Goal: Information Seeking & Learning: Learn about a topic

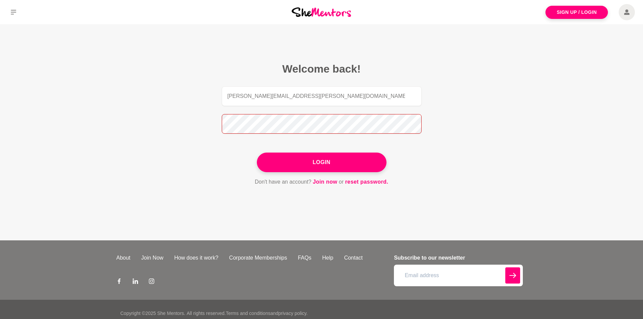
click at [257, 153] on button "Login" at bounding box center [322, 163] width 130 height 20
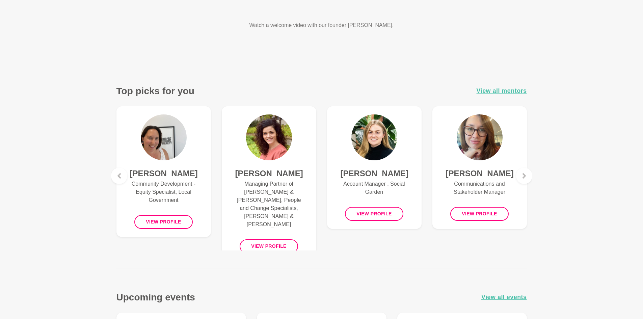
scroll to position [202, 0]
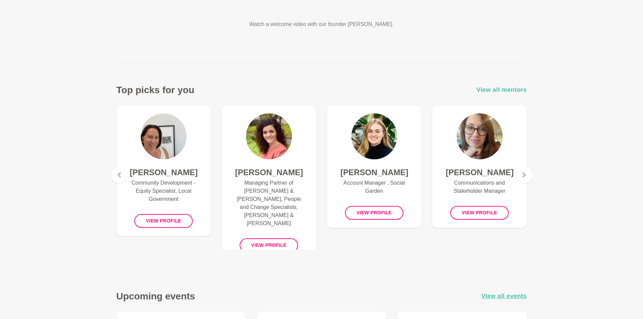
click at [494, 88] on span "View all mentors" at bounding box center [501, 90] width 50 height 10
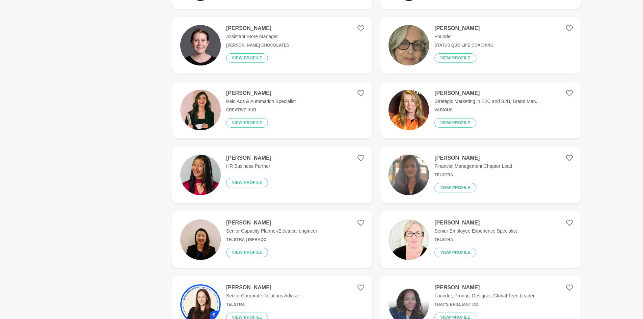
scroll to position [1012, 0]
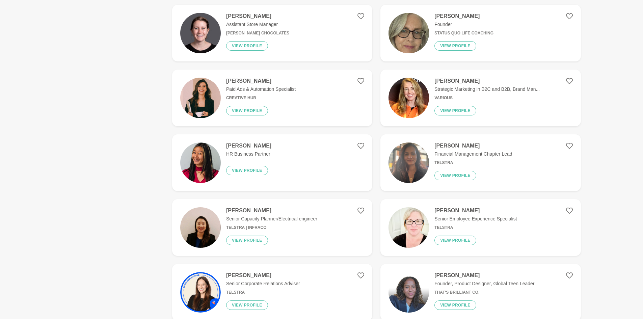
click at [257, 150] on div "[PERSON_NAME] HR Business Partner View profile" at bounding box center [246, 162] width 51 height 40
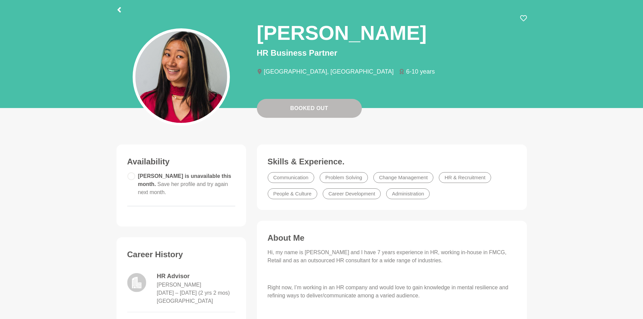
scroll to position [34, 0]
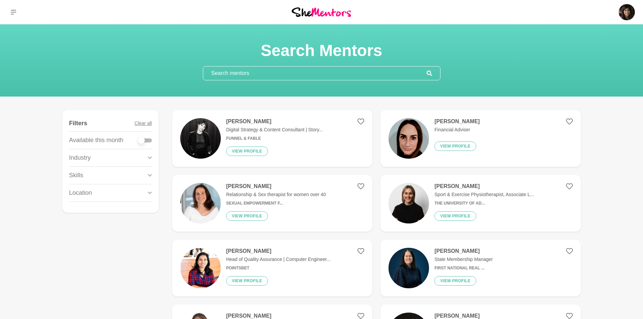
click at [145, 161] on div "Industry" at bounding box center [110, 157] width 83 height 17
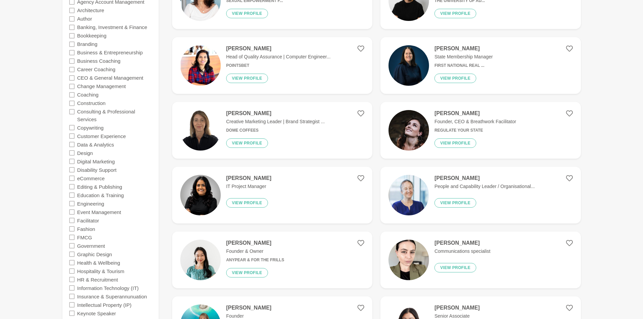
scroll to position [236, 0]
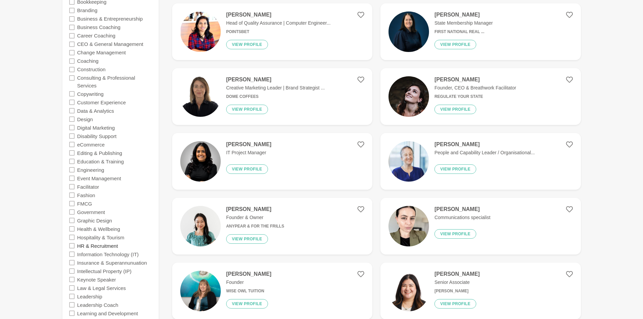
click at [112, 248] on label "HR & Recruitment" at bounding box center [97, 245] width 41 height 8
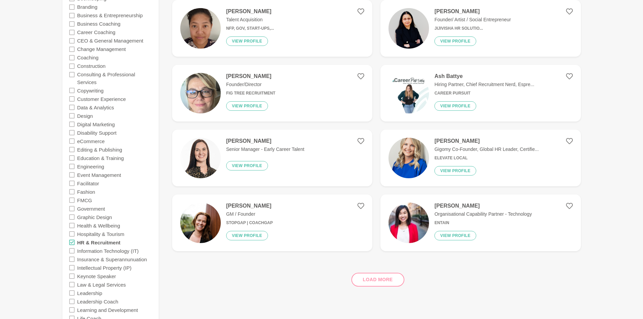
scroll to position [304, 0]
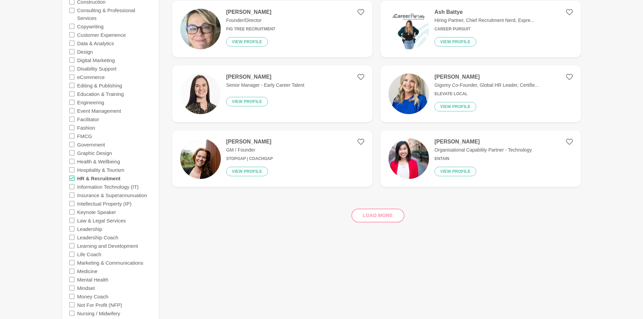
click at [369, 217] on div "Load more" at bounding box center [376, 212] width 409 height 41
click at [378, 214] on div "Load more" at bounding box center [376, 212] width 409 height 41
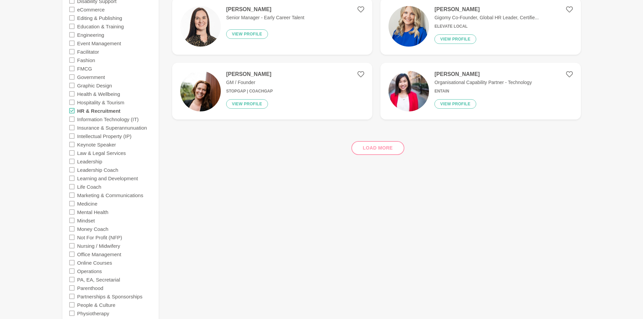
scroll to position [337, 0]
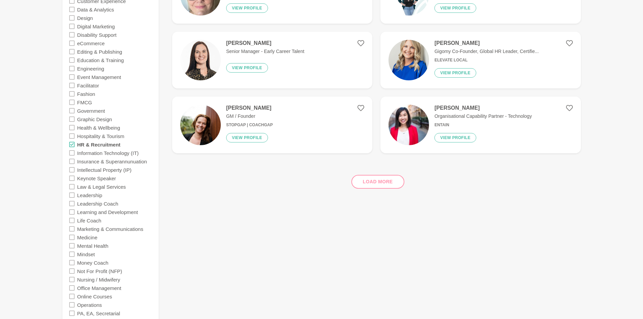
click at [73, 144] on icon at bounding box center [71, 144] width 5 height 5
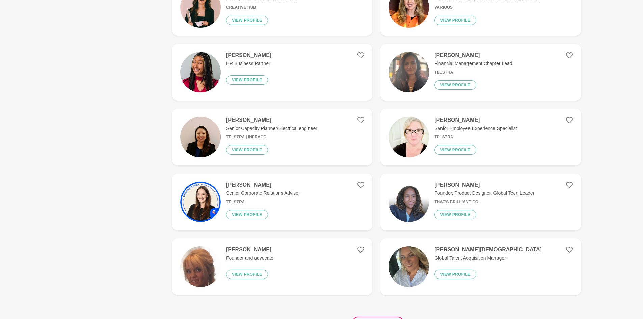
scroll to position [1147, 0]
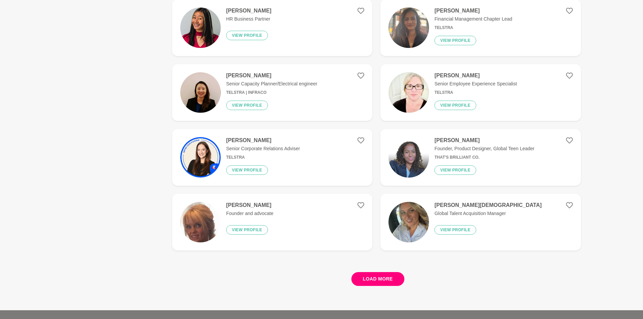
click at [393, 277] on button "Load more" at bounding box center [377, 279] width 53 height 14
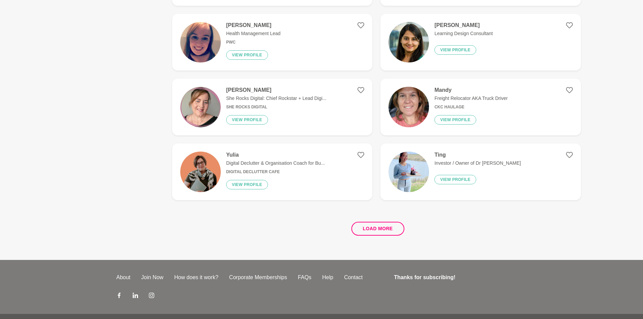
scroll to position [2497, 0]
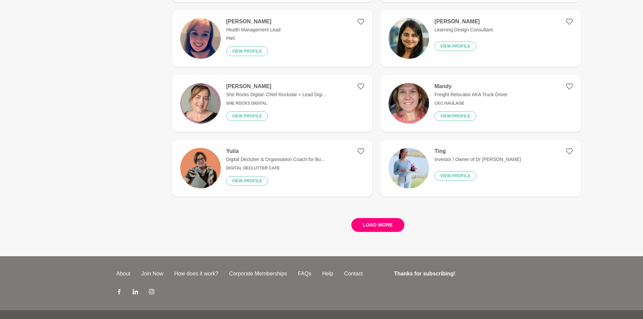
click at [374, 223] on button "Load more" at bounding box center [377, 225] width 53 height 14
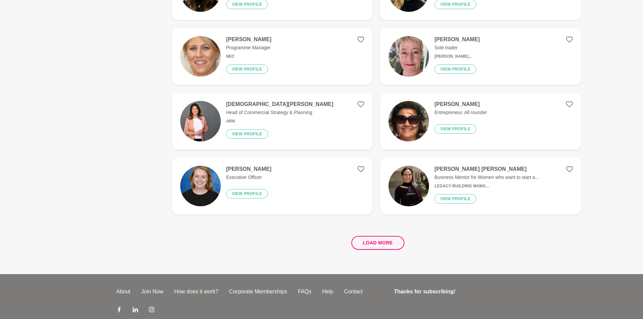
scroll to position [3779, 0]
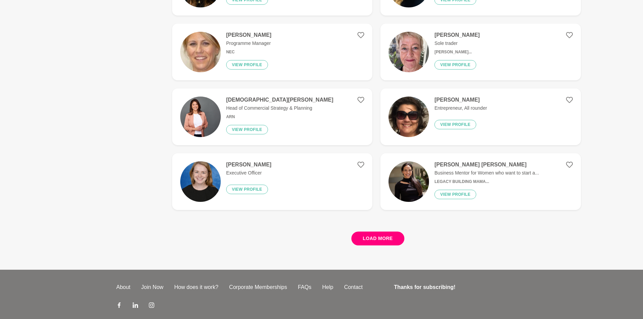
click at [391, 237] on button "Load more" at bounding box center [377, 238] width 53 height 14
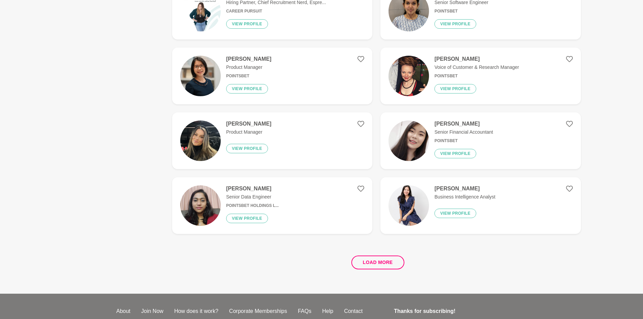
scroll to position [5062, 0]
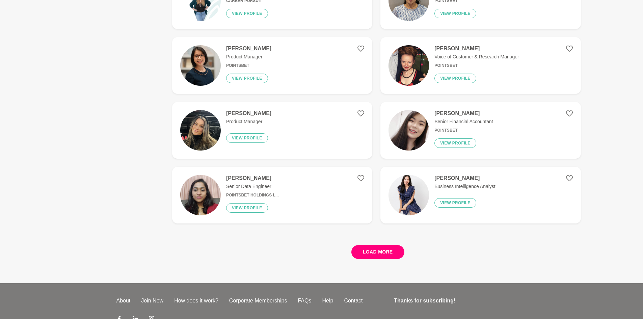
click at [379, 246] on button "Load more" at bounding box center [377, 252] width 53 height 14
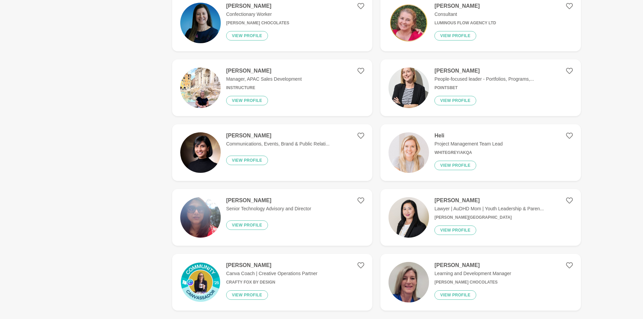
scroll to position [6310, 0]
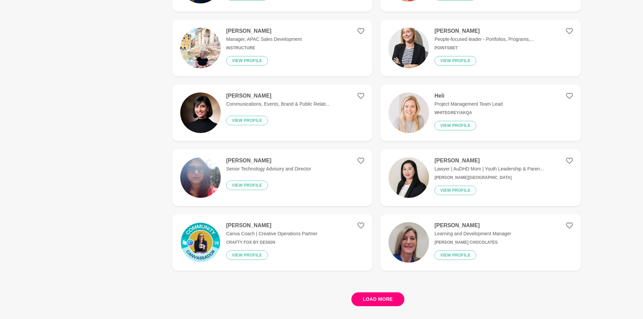
click at [374, 299] on button "Load more" at bounding box center [377, 299] width 53 height 14
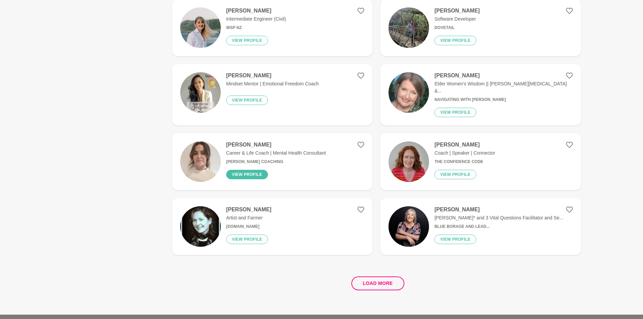
scroll to position [7698, 0]
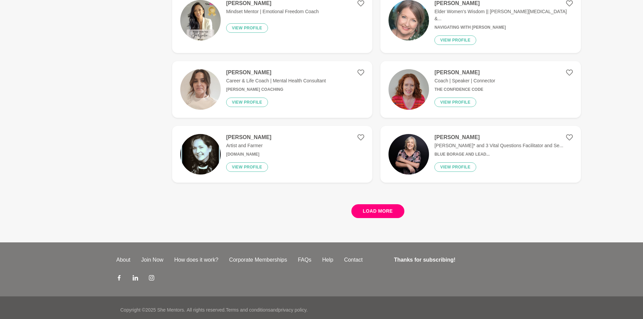
click at [369, 204] on button "Load more" at bounding box center [377, 211] width 53 height 14
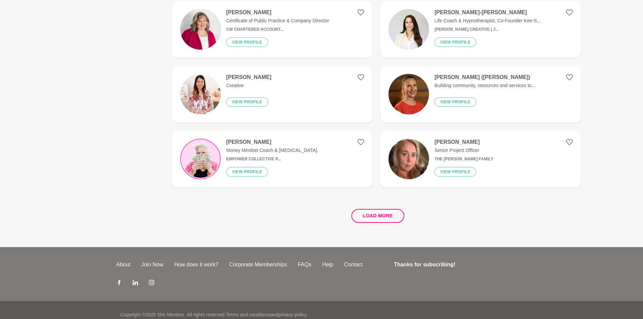
scroll to position [8994, 0]
click at [366, 209] on button "Load more" at bounding box center [377, 216] width 53 height 14
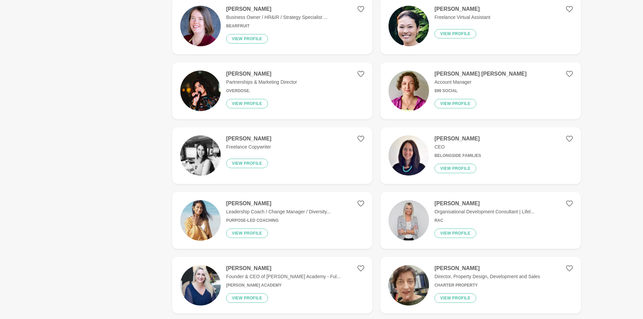
scroll to position [9602, 0]
